Goal: Find specific page/section

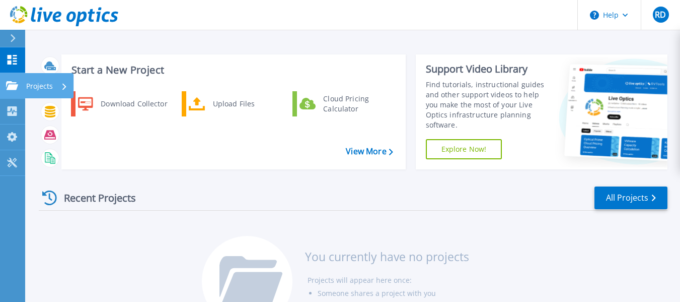
click at [21, 89] on link "Projects Projects" at bounding box center [12, 86] width 25 height 26
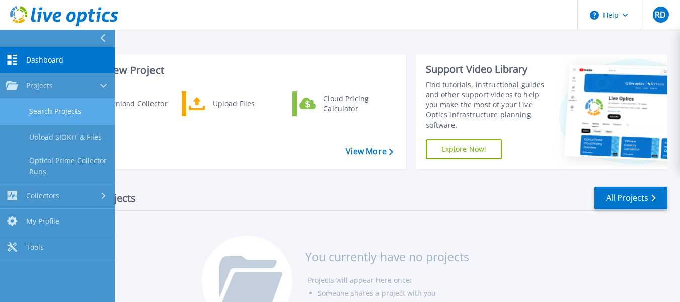
click at [40, 110] on link "Search Projects" at bounding box center [57, 112] width 115 height 26
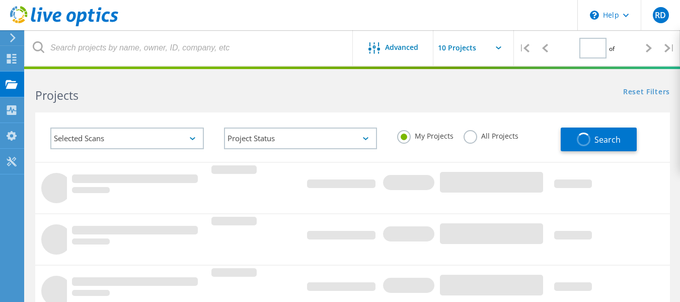
type input "1"
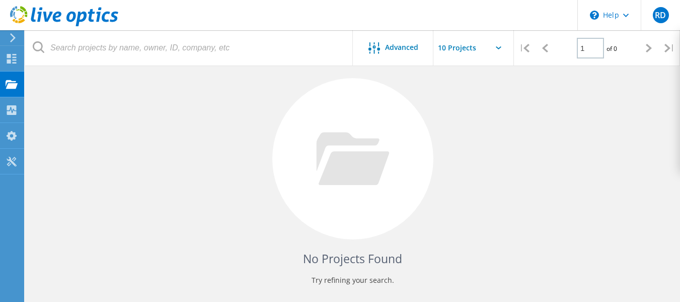
scroll to position [162, 0]
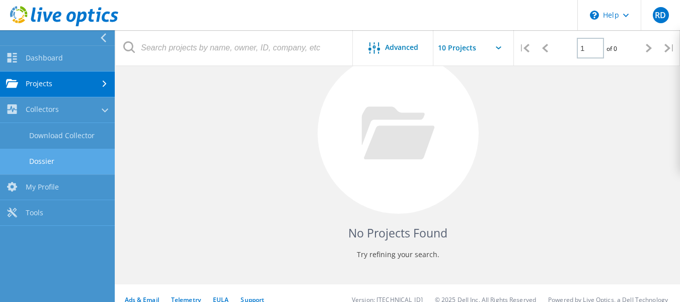
drag, startPoint x: 55, startPoint y: 160, endPoint x: 56, endPoint y: 165, distance: 5.1
click at [55, 160] on link "Dossier" at bounding box center [57, 162] width 115 height 26
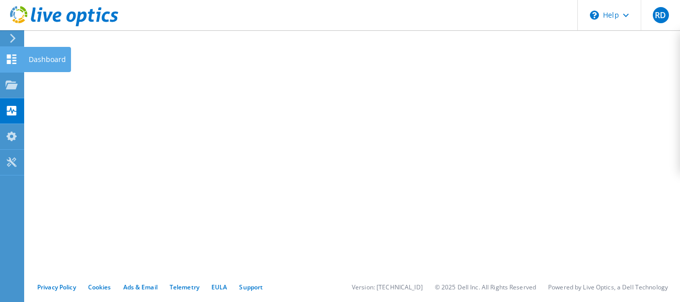
click at [17, 63] on icon at bounding box center [12, 59] width 12 height 10
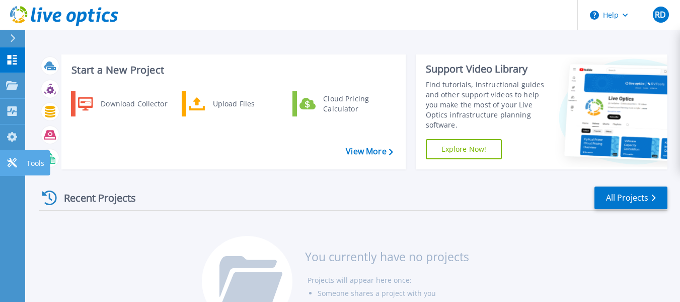
click at [14, 173] on link "Tools Tools" at bounding box center [12, 163] width 25 height 26
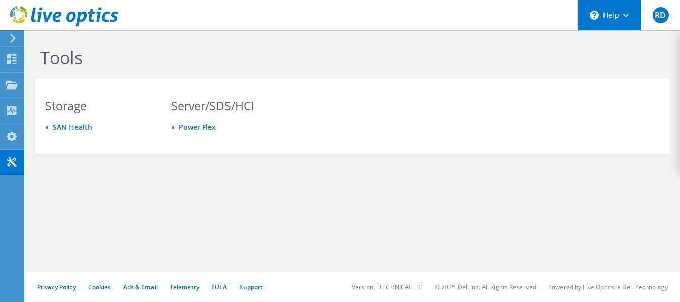
click at [629, 9] on div "\n Help" at bounding box center [609, 15] width 63 height 30
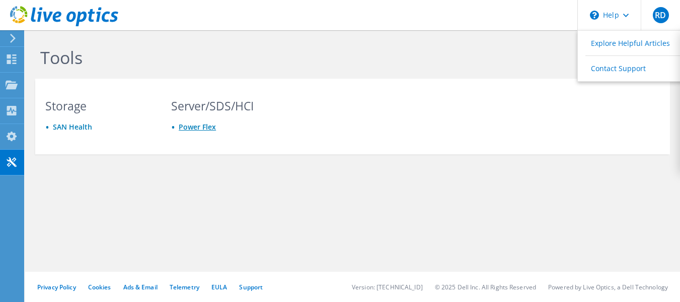
click at [196, 123] on link "Power Flex" at bounding box center [197, 127] width 37 height 10
